Goal: Task Accomplishment & Management: Manage account settings

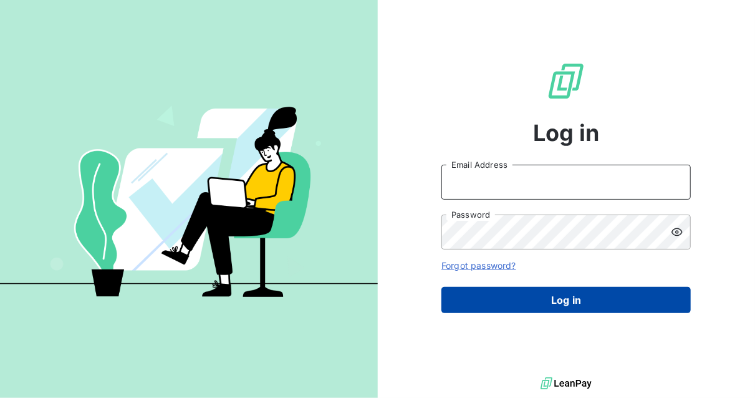
type input "[EMAIL_ADDRESS][DOMAIN_NAME]"
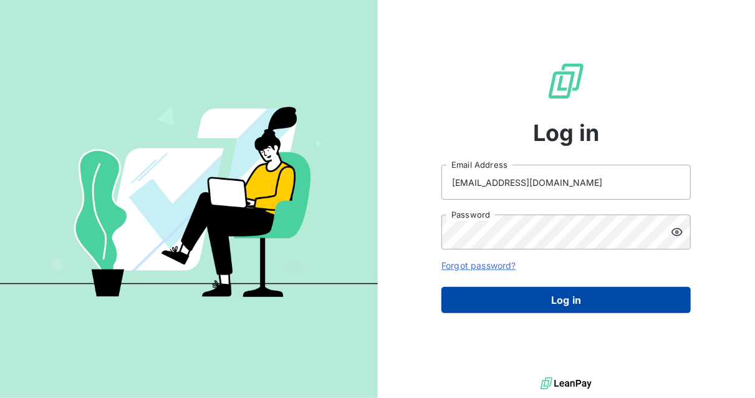
click at [558, 302] on button "Log in" at bounding box center [565, 300] width 249 height 26
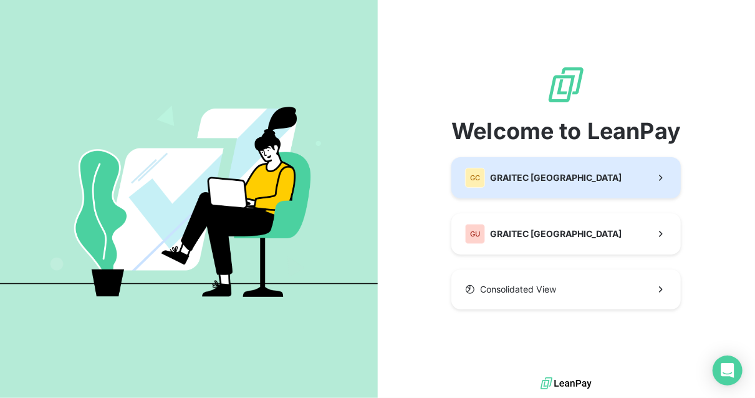
click at [520, 177] on span "GRAITEC [GEOGRAPHIC_DATA]" at bounding box center [556, 177] width 132 height 12
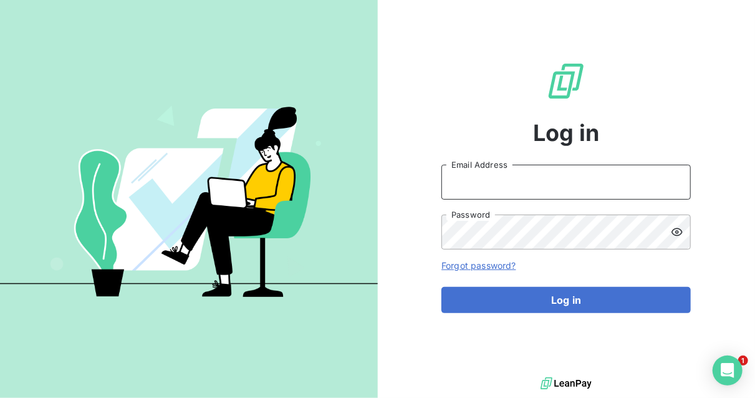
type input "[EMAIL_ADDRESS][DOMAIN_NAME]"
